Goal: Task Accomplishment & Management: Manage account settings

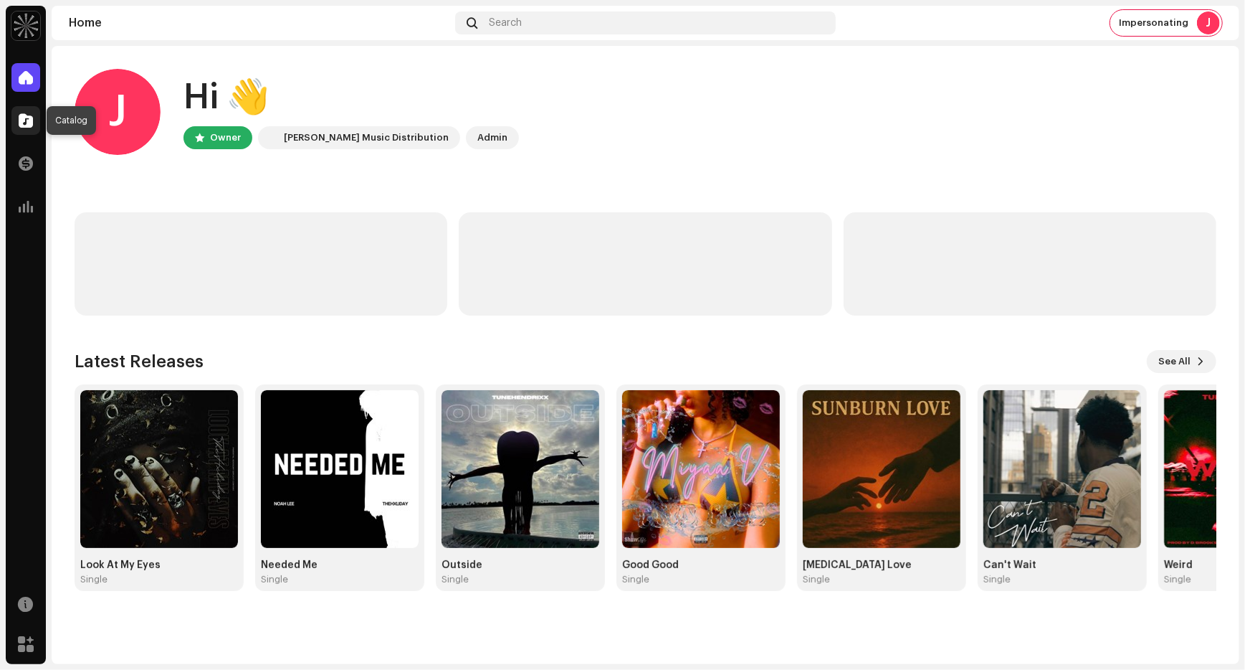
click at [27, 123] on span at bounding box center [26, 120] width 14 height 11
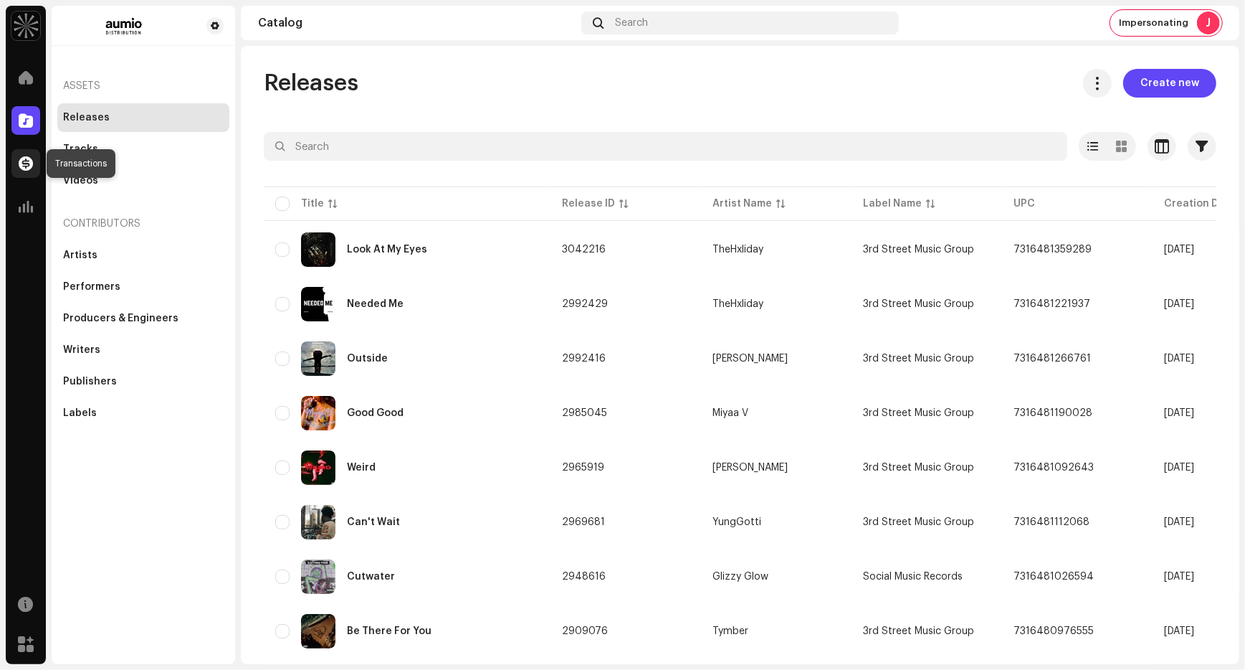
click at [17, 173] on div at bounding box center [25, 163] width 29 height 29
click at [1190, 29] on div "Impersonating J" at bounding box center [1166, 23] width 112 height 26
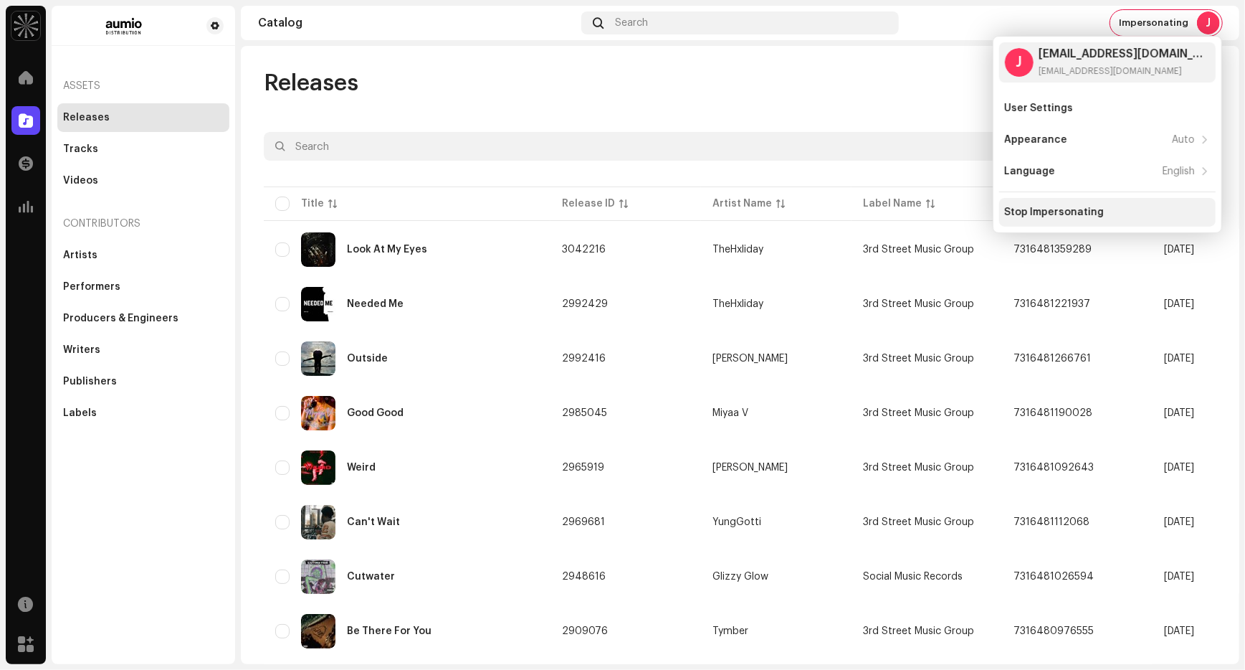
click at [1050, 208] on div "Stop Impersonating" at bounding box center [1055, 211] width 100 height 11
